Goal: Find specific page/section: Find specific page/section

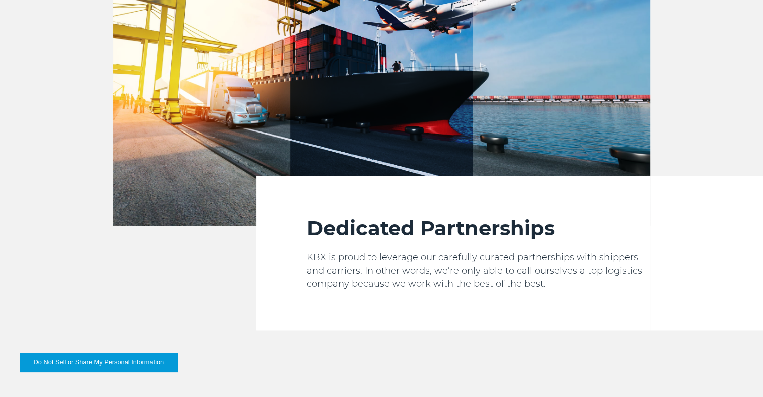
scroll to position [1806, 0]
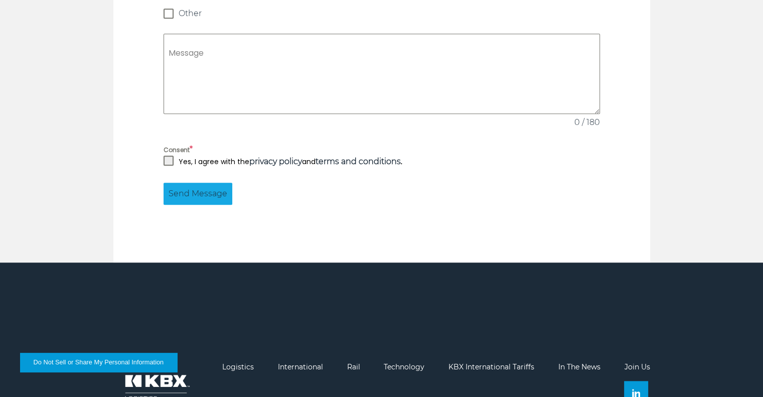
scroll to position [988, 0]
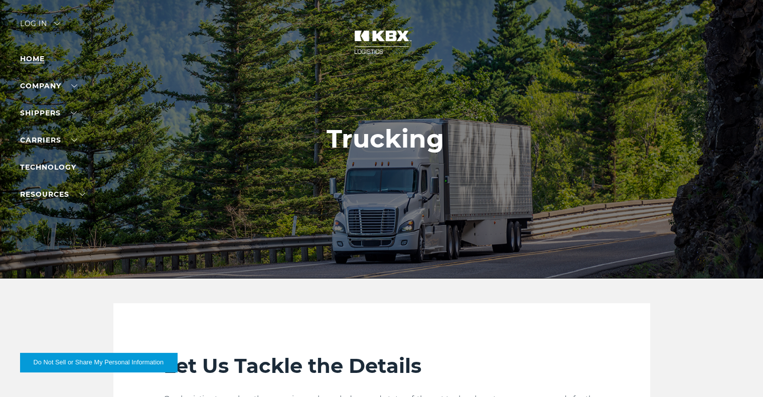
click at [33, 58] on link "Home" at bounding box center [32, 58] width 25 height 9
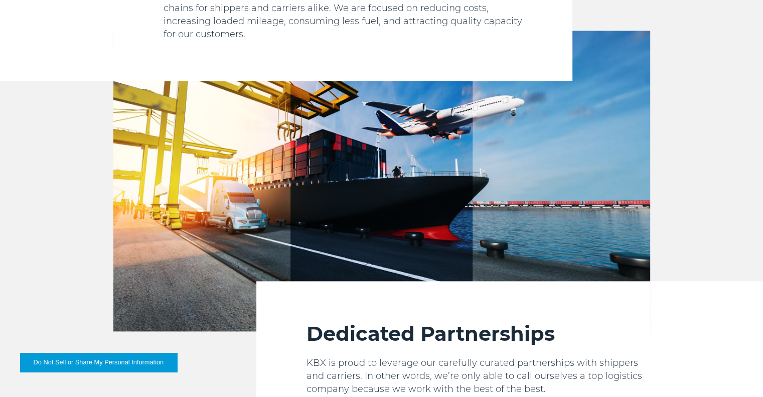
scroll to position [1287, 0]
